Goal: Download file/media

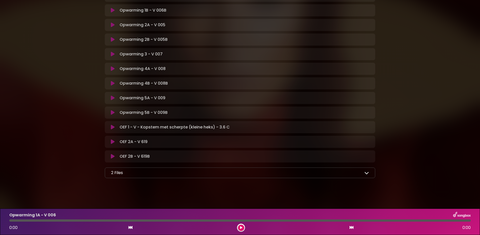
scroll to position [115, 0]
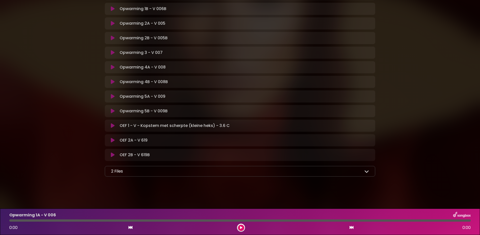
click at [127, 173] on div "2 Files" at bounding box center [240, 171] width 258 height 6
click at [366, 169] on icon at bounding box center [367, 171] width 5 height 5
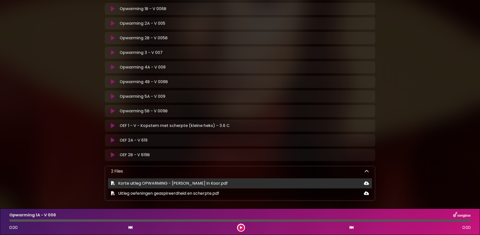
click at [203, 183] on span "Korte uitleg OPWARMING - [PERSON_NAME] In Koor.pdf" at bounding box center [173, 183] width 110 height 6
click at [368, 184] on icon at bounding box center [366, 183] width 5 height 4
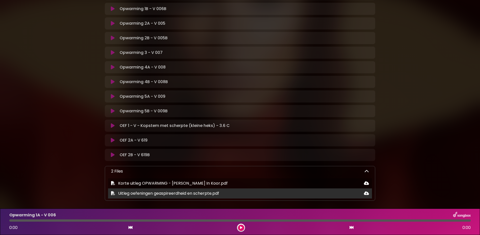
click at [366, 193] on icon at bounding box center [366, 193] width 5 height 4
